Goal: Task Accomplishment & Management: Manage account settings

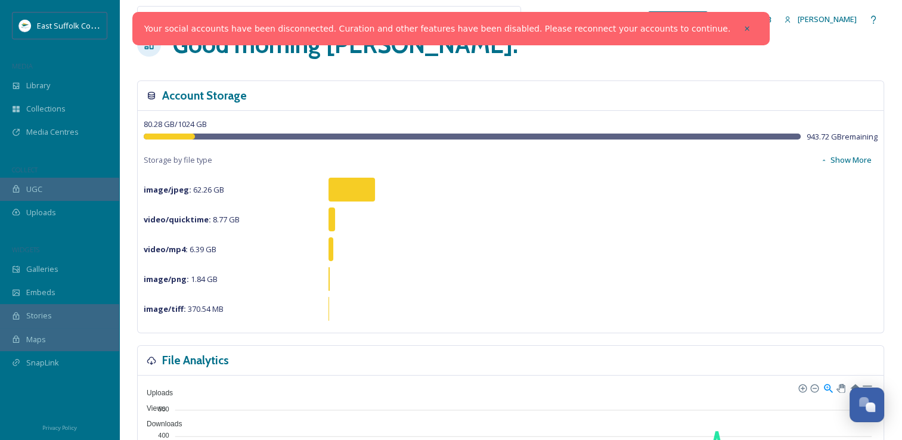
scroll to position [60, 0]
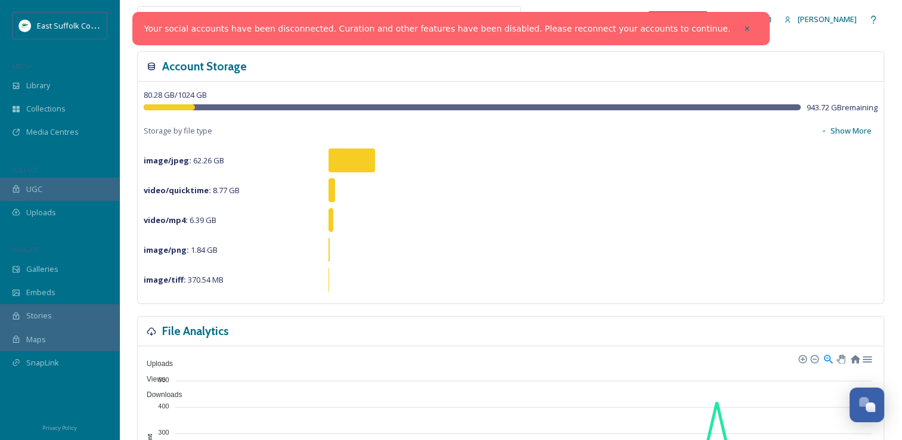
click at [743, 30] on icon at bounding box center [747, 28] width 8 height 8
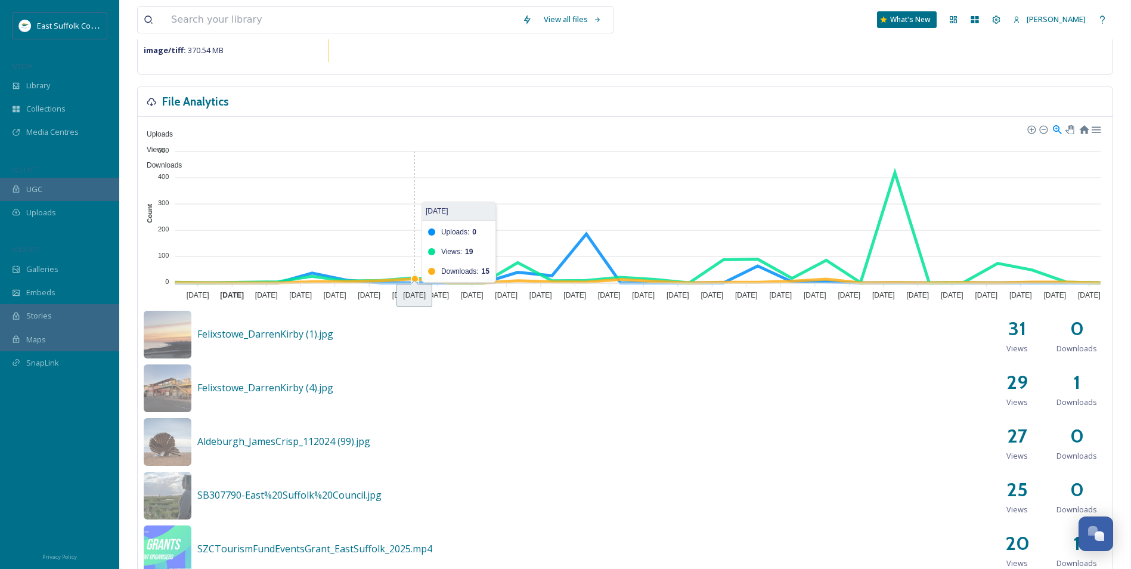
scroll to position [119, 0]
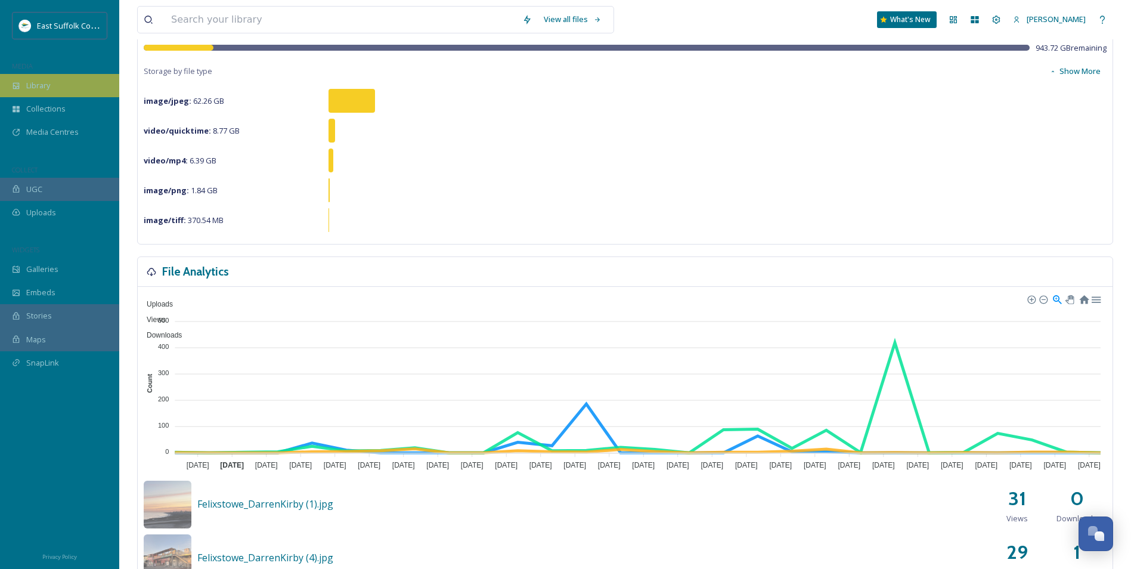
click at [67, 86] on div "Library" at bounding box center [59, 85] width 119 height 23
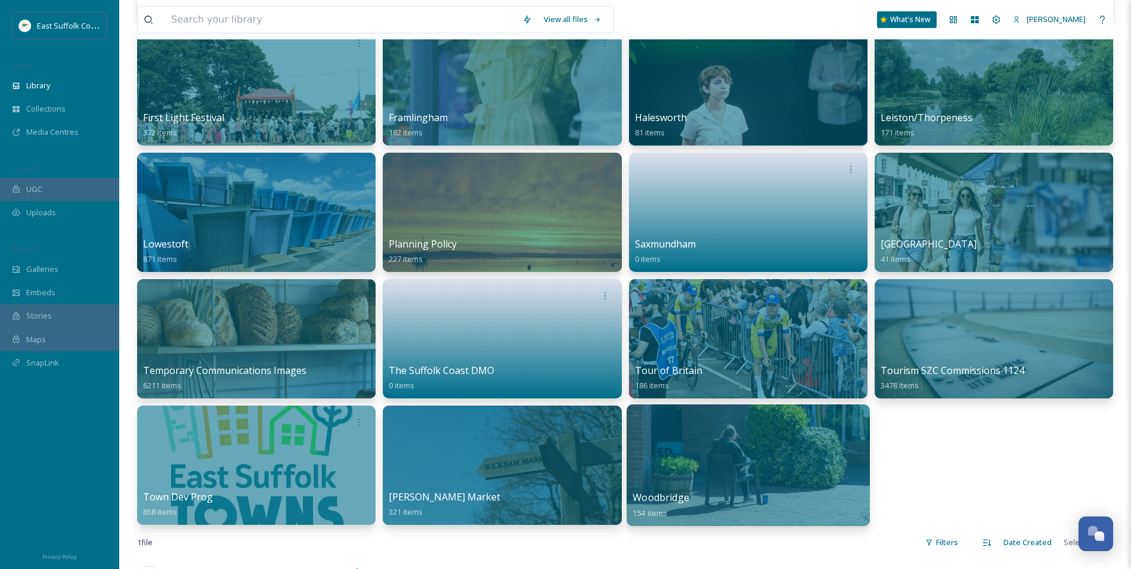
scroll to position [537, 0]
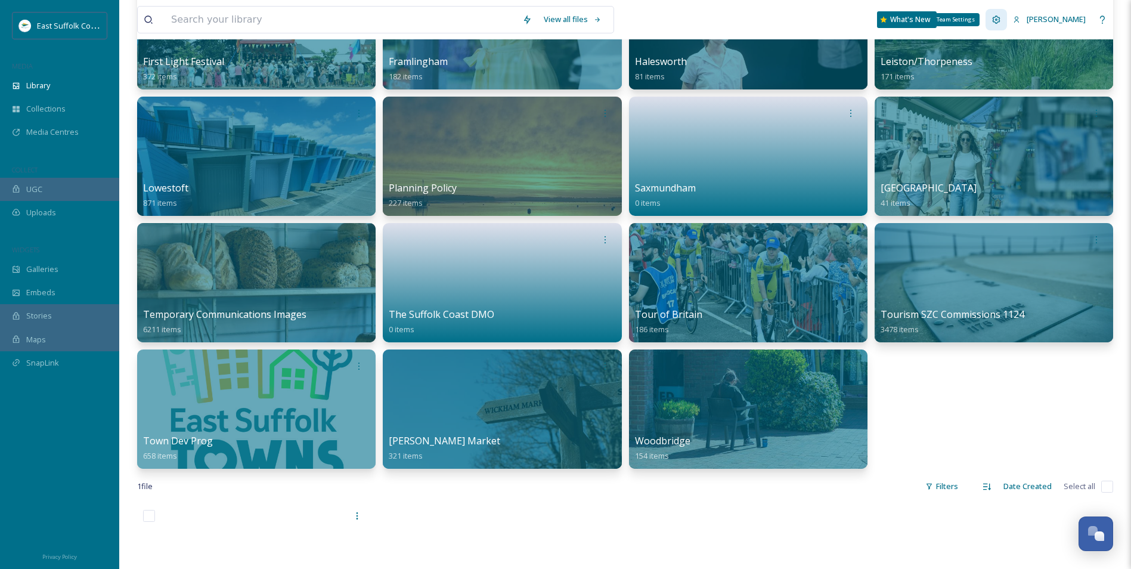
click at [911, 20] on icon at bounding box center [997, 20] width 8 height 8
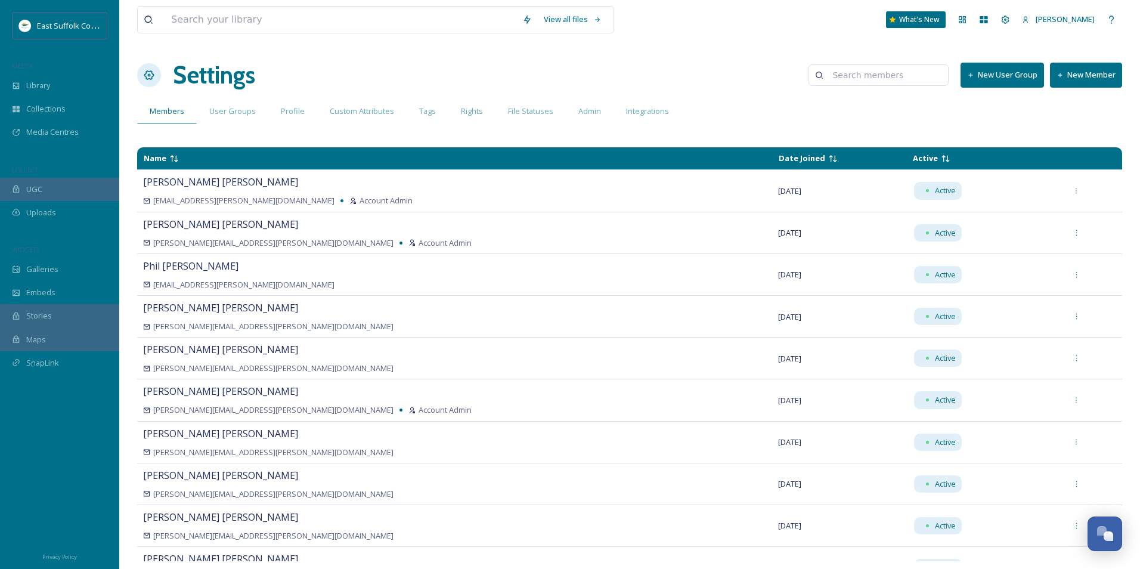
click at [911, 81] on button "New Member" at bounding box center [1086, 75] width 72 height 24
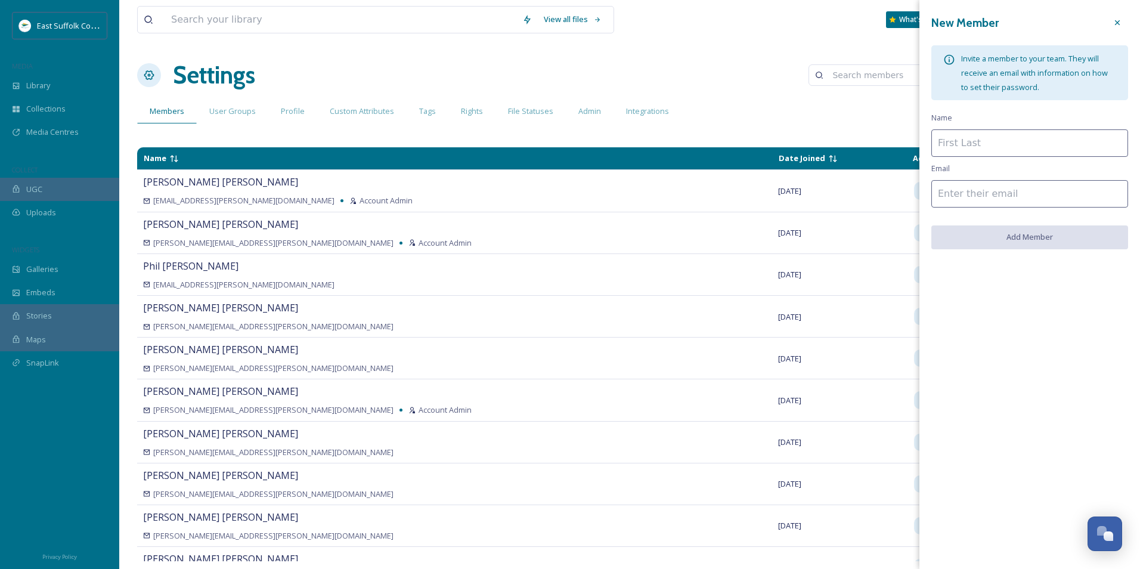
click at [911, 144] on input at bounding box center [1030, 142] width 197 height 27
type input "[PERSON_NAME]"
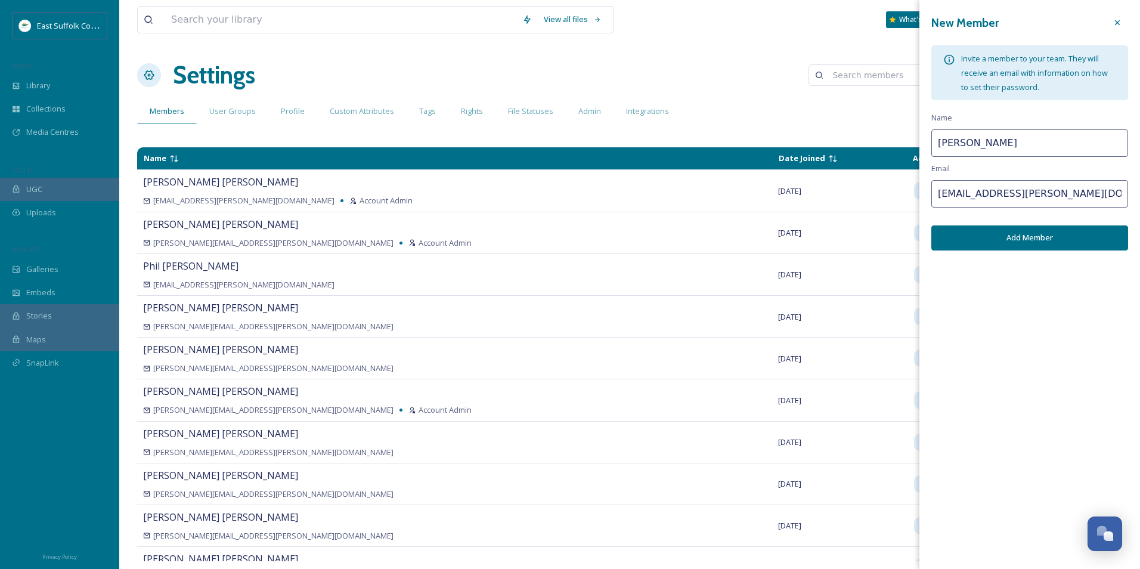
type input "[EMAIL_ADDRESS][PERSON_NAME][DOMAIN_NAME]"
click at [911, 232] on button "Add Member" at bounding box center [1030, 237] width 197 height 24
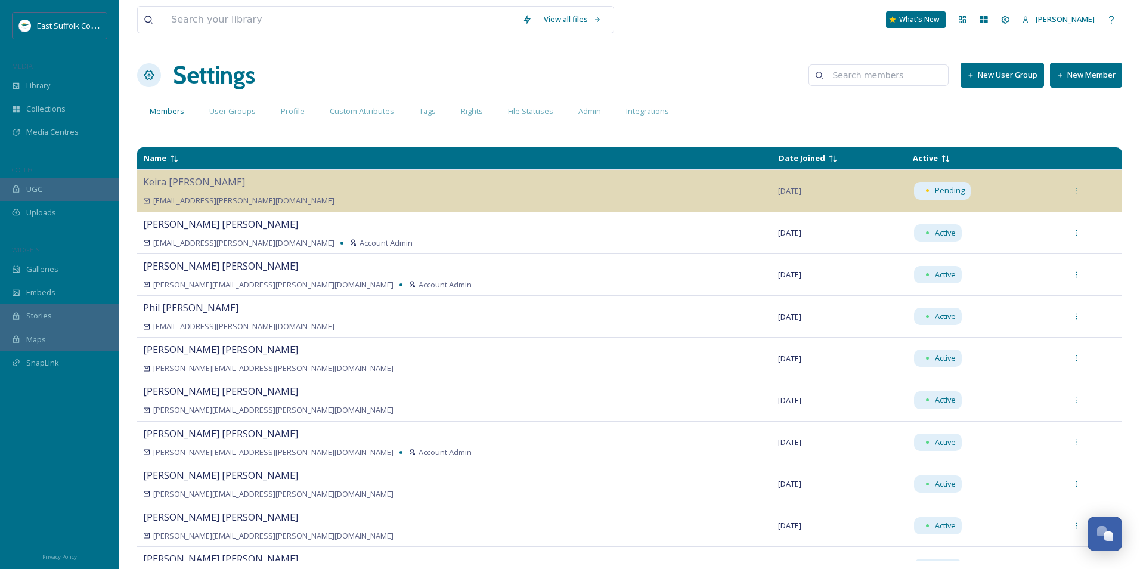
click at [911, 82] on button "New Member" at bounding box center [1086, 75] width 72 height 24
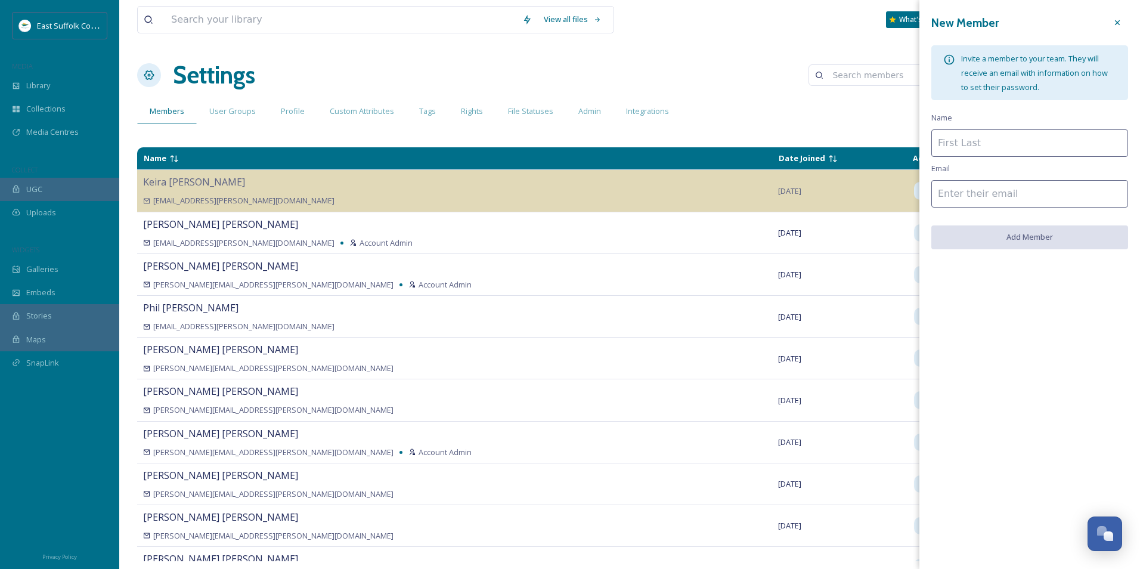
click at [911, 147] on input at bounding box center [1030, 142] width 197 height 27
type input "[PERSON_NAME][EMAIL_ADDRESS][PERSON_NAME][DOMAIN_NAME]"
drag, startPoint x: 1092, startPoint y: 144, endPoint x: 935, endPoint y: 147, distance: 156.9
click at [911, 147] on input "[PERSON_NAME][EMAIL_ADDRESS][PERSON_NAME][DOMAIN_NAME]" at bounding box center [1030, 142] width 197 height 27
click at [911, 191] on input at bounding box center [1030, 193] width 197 height 27
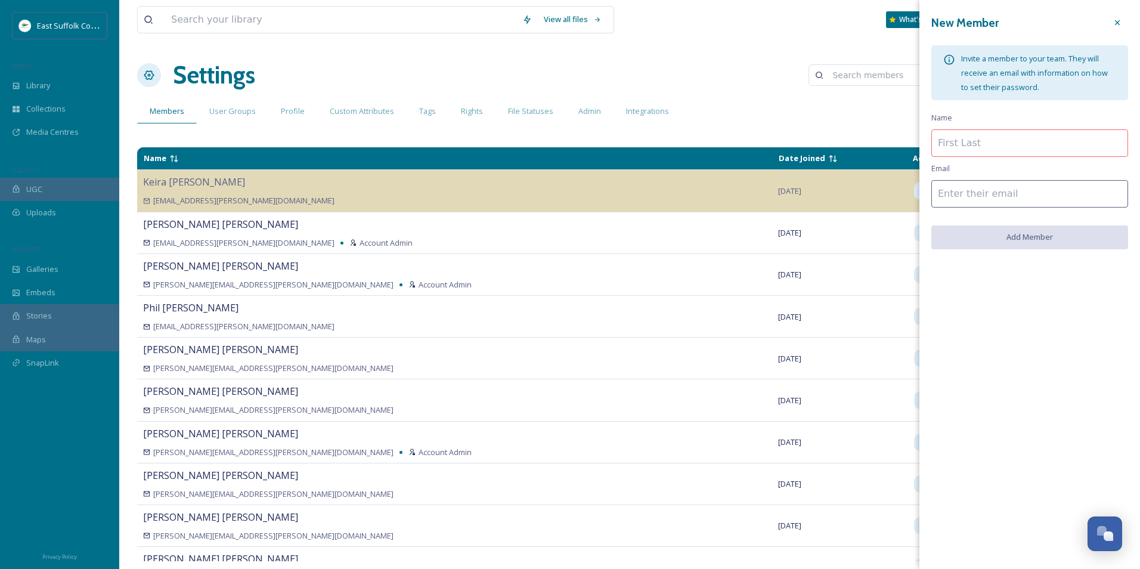
paste input "[PERSON_NAME][EMAIL_ADDRESS][PERSON_NAME][DOMAIN_NAME]"
type input "[PERSON_NAME][EMAIL_ADDRESS][PERSON_NAME][DOMAIN_NAME]"
click at [911, 140] on input at bounding box center [1030, 142] width 197 height 27
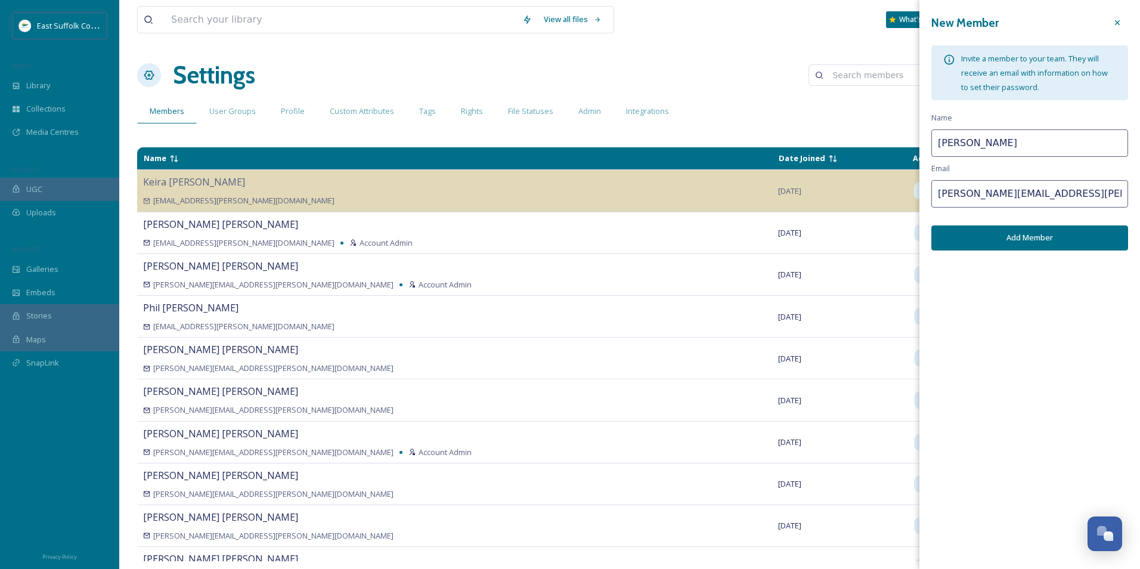
type input "[PERSON_NAME]"
click at [911, 289] on div "New Member Invite a member to your team. They will receive an email with inform…" at bounding box center [1030, 284] width 221 height 569
click at [911, 241] on button "Add Member" at bounding box center [1030, 237] width 197 height 24
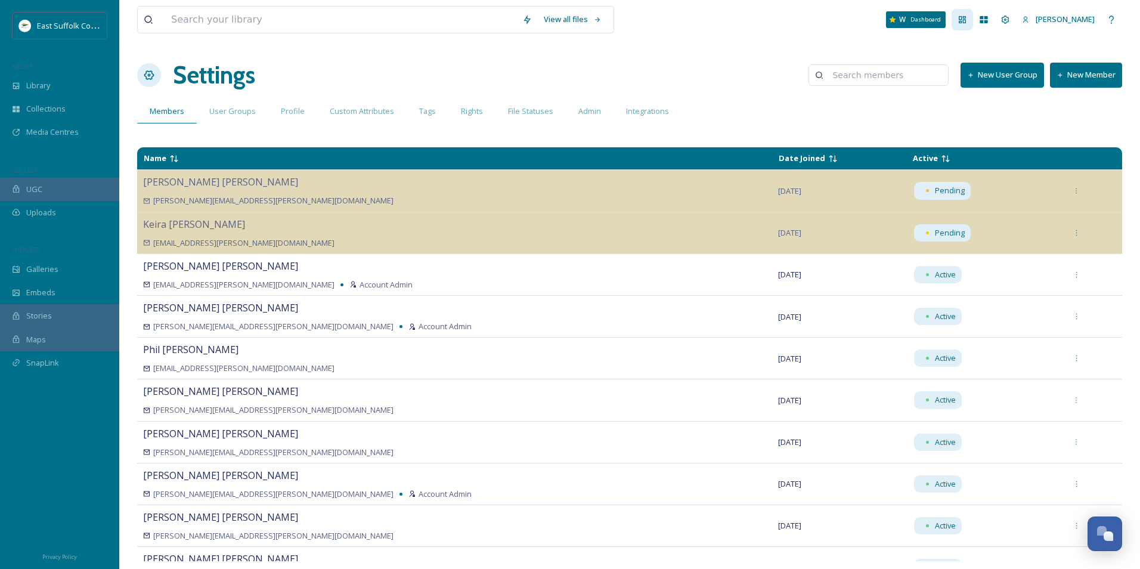
click at [911, 16] on icon at bounding box center [962, 19] width 7 height 7
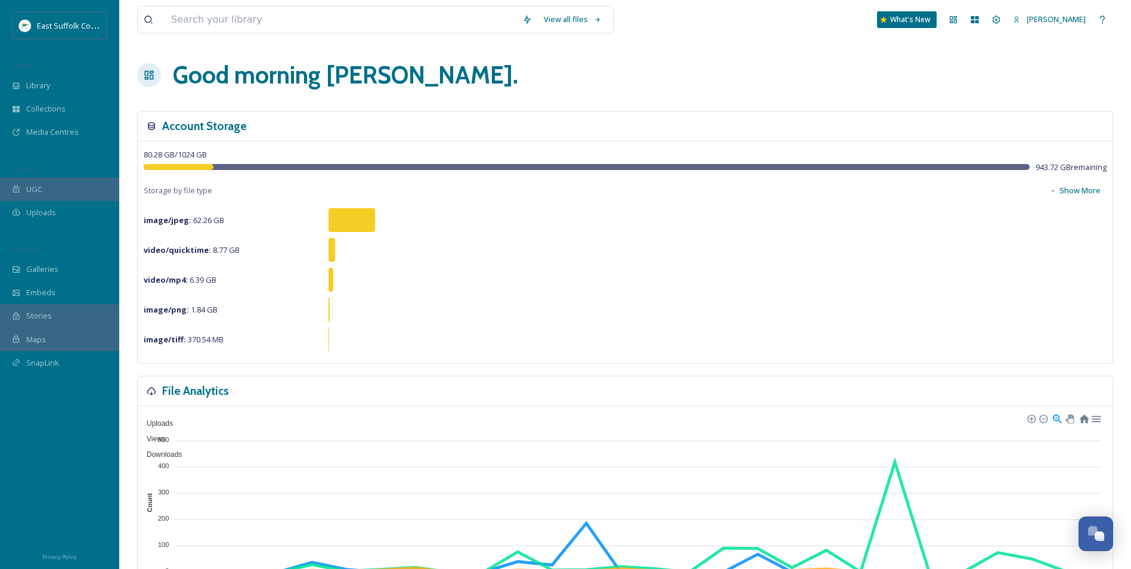
click at [718, 35] on div "View all files What's New [PERSON_NAME]" at bounding box center [625, 19] width 976 height 39
click at [911, 17] on icon at bounding box center [954, 20] width 10 height 10
